Goal: Navigation & Orientation: Find specific page/section

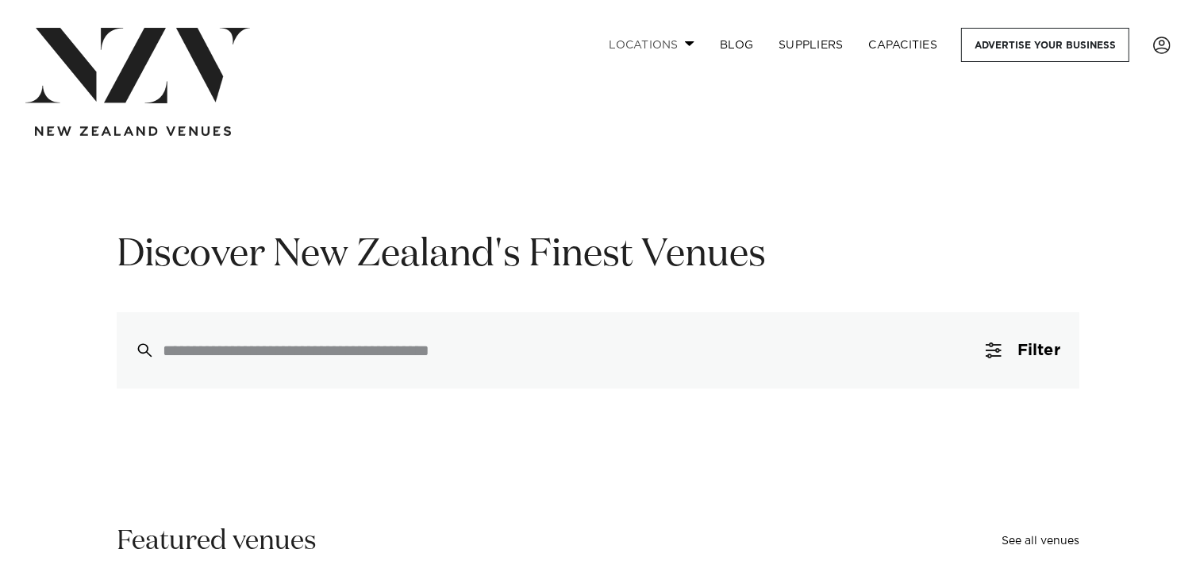
click at [634, 45] on link "Locations" at bounding box center [651, 45] width 111 height 34
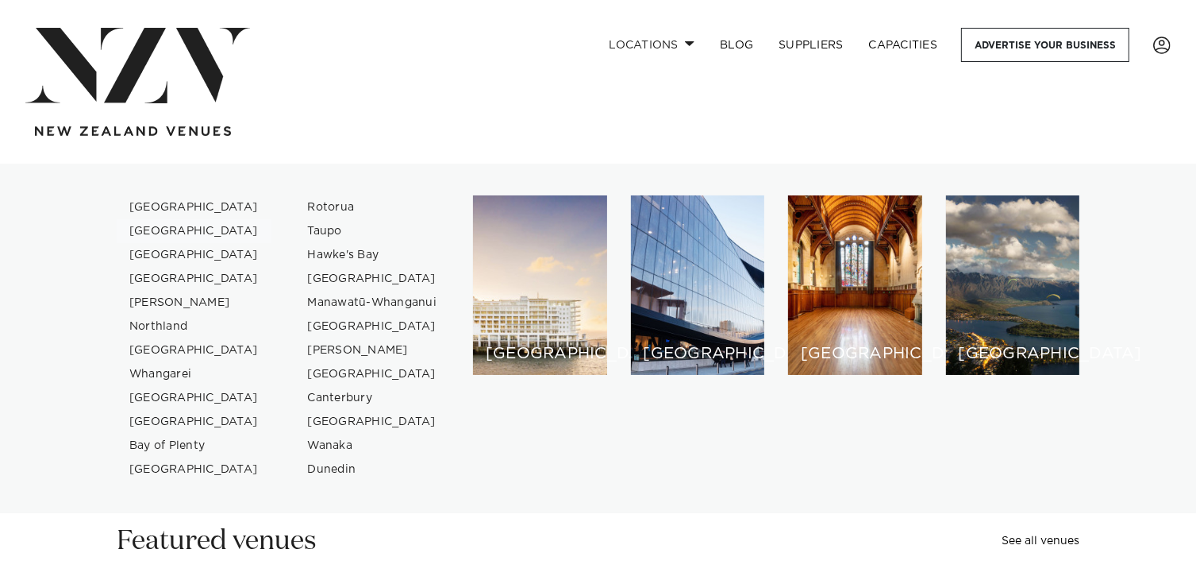
click at [166, 237] on link "[GEOGRAPHIC_DATA]" at bounding box center [194, 231] width 155 height 24
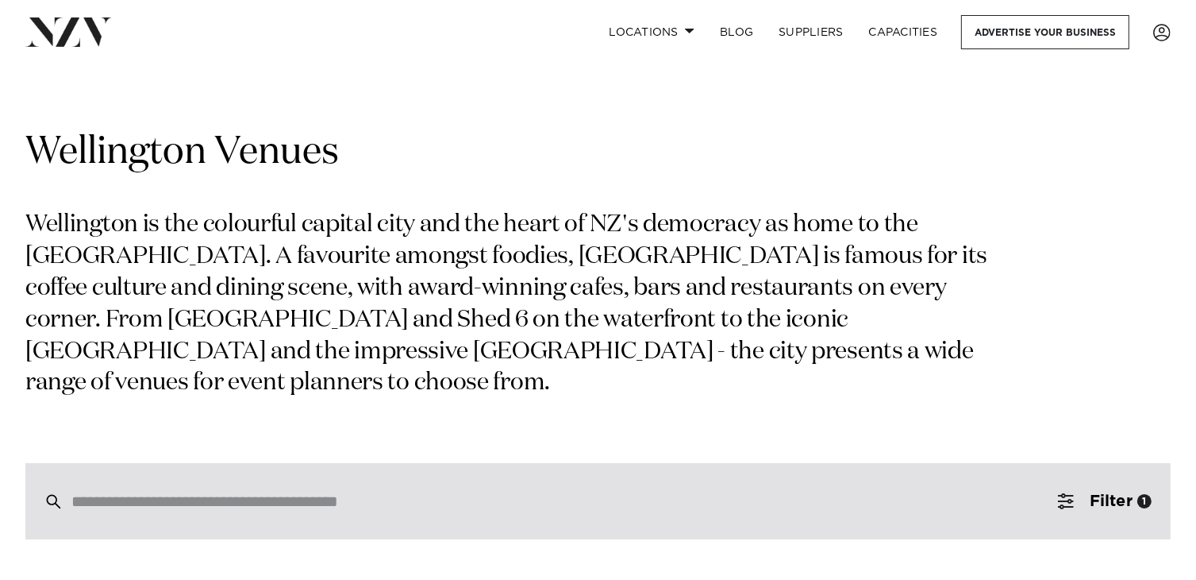
click at [385, 506] on input "search" at bounding box center [564, 500] width 986 height 17
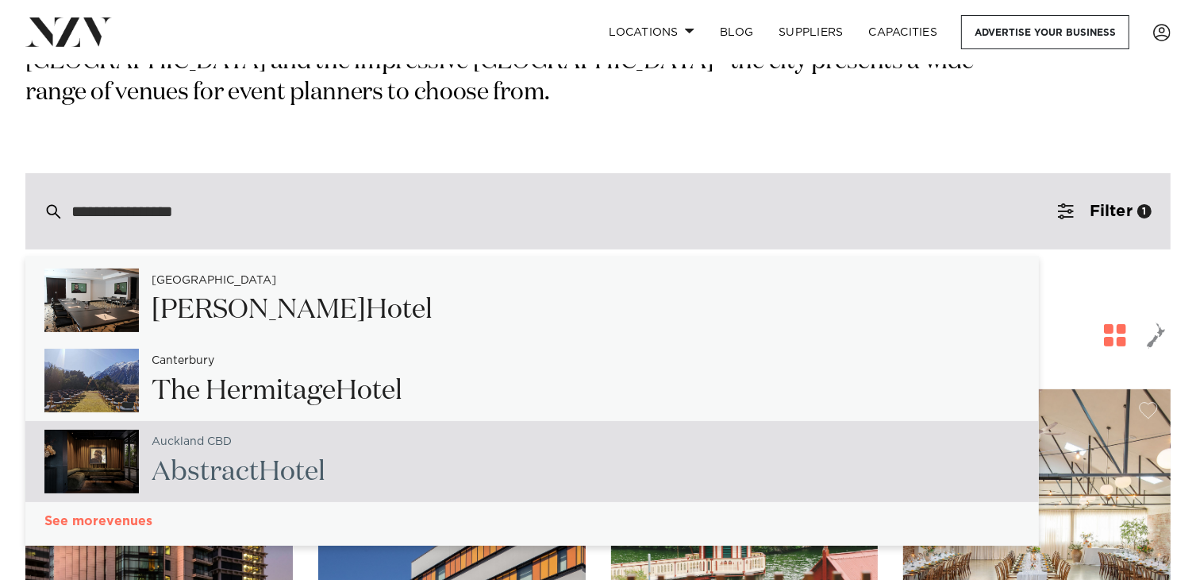
scroll to position [318, 0]
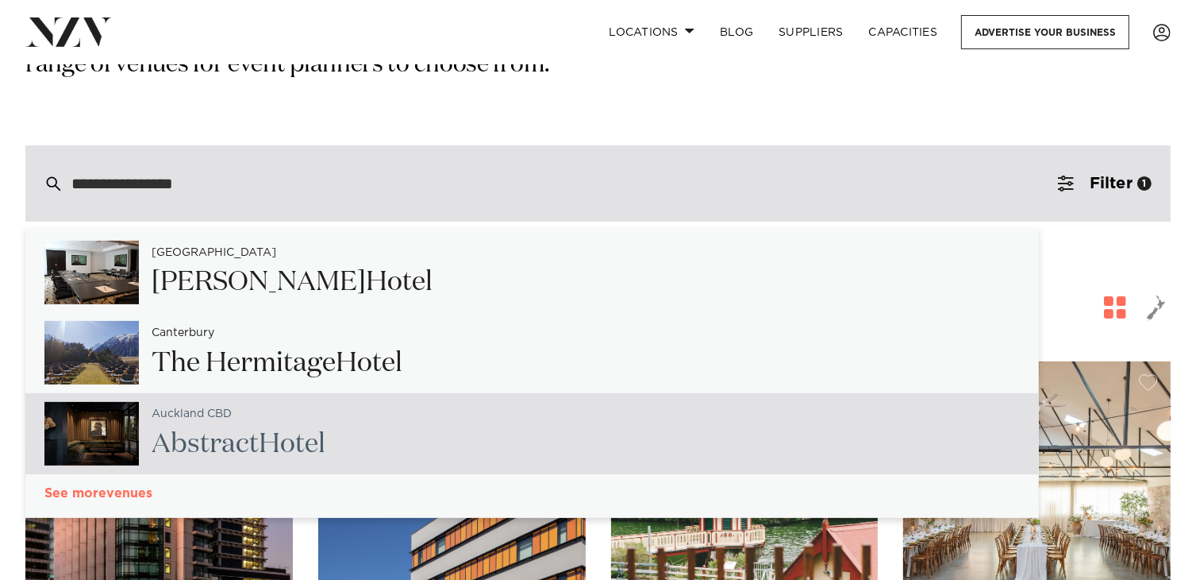
click at [97, 497] on link "venues" at bounding box center [532, 493] width 1014 height 13
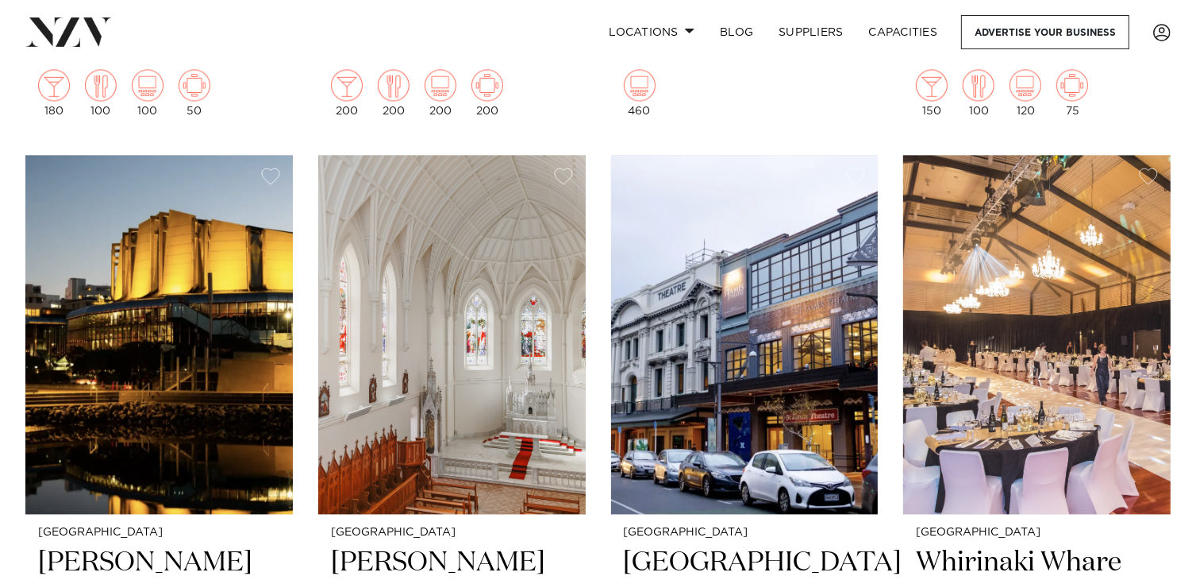
scroll to position [3414, 0]
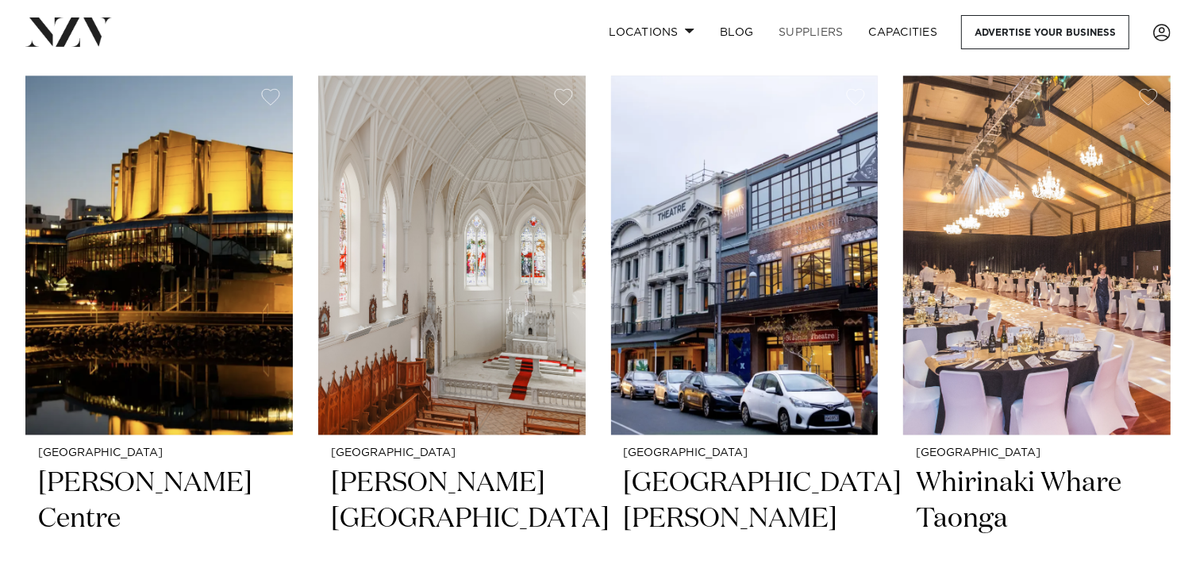
type input "**********"
click at [813, 25] on link "SUPPLIERS" at bounding box center [811, 32] width 90 height 34
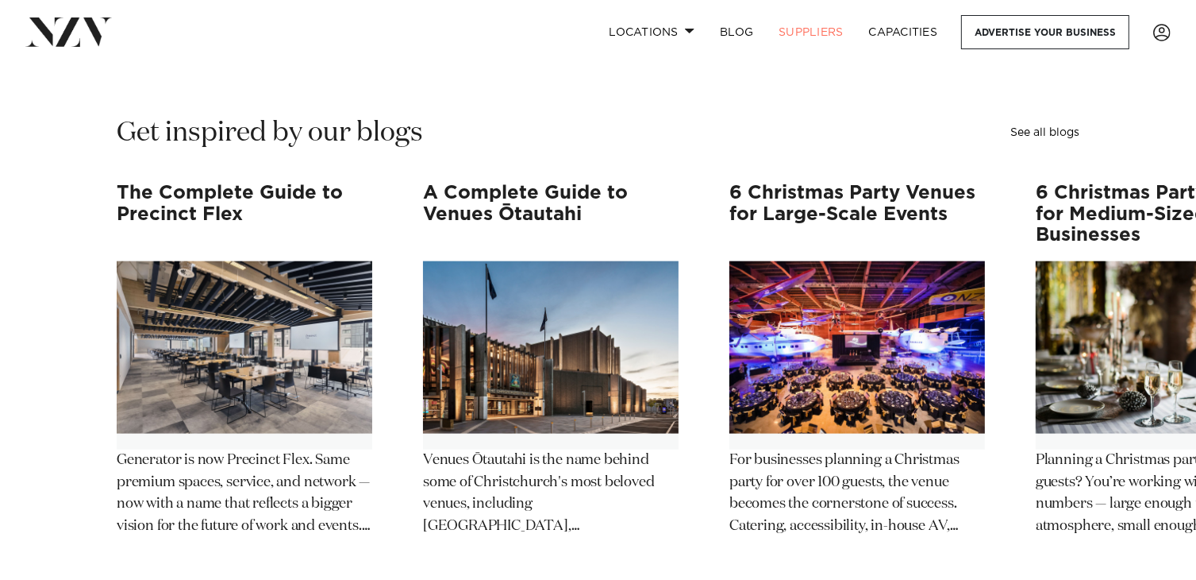
scroll to position [1905, 0]
